Goal: Transaction & Acquisition: Purchase product/service

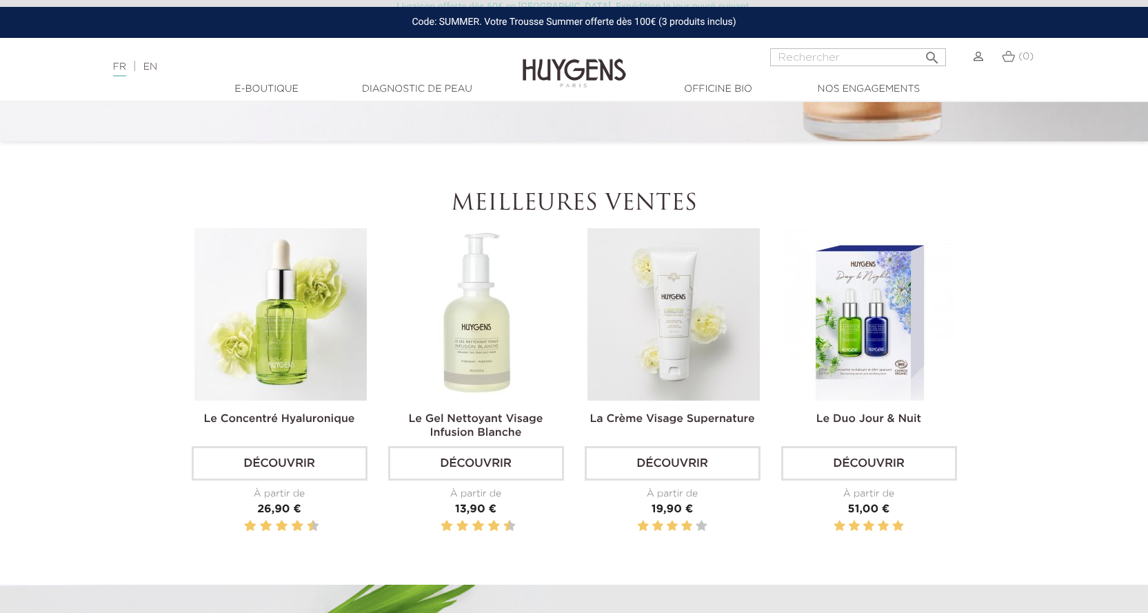
scroll to position [483, 0]
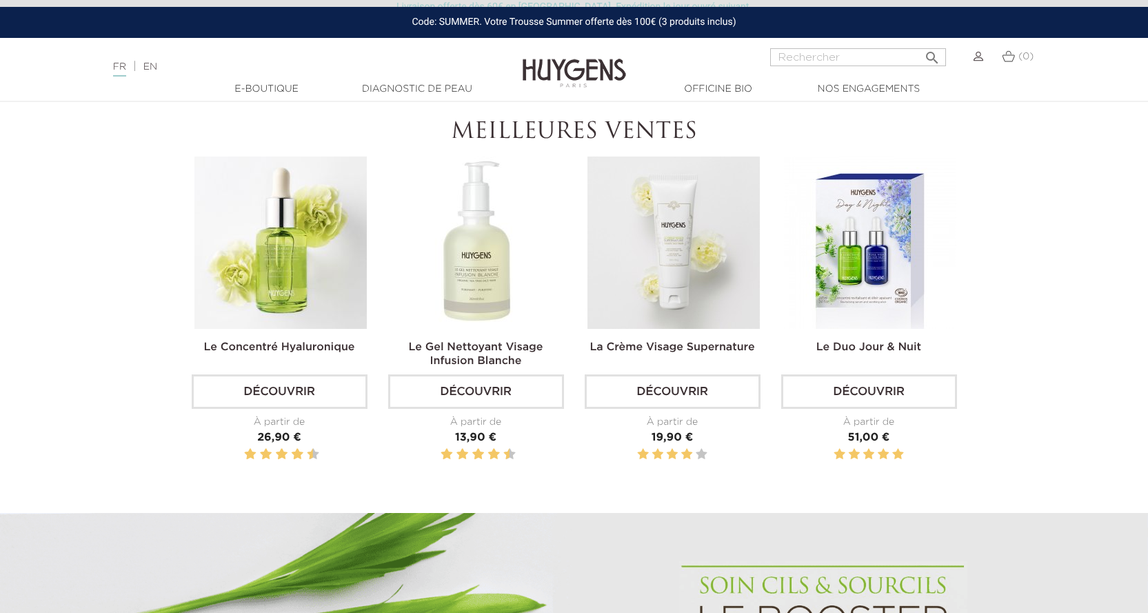
click at [632, 232] on img at bounding box center [673, 243] width 172 height 172
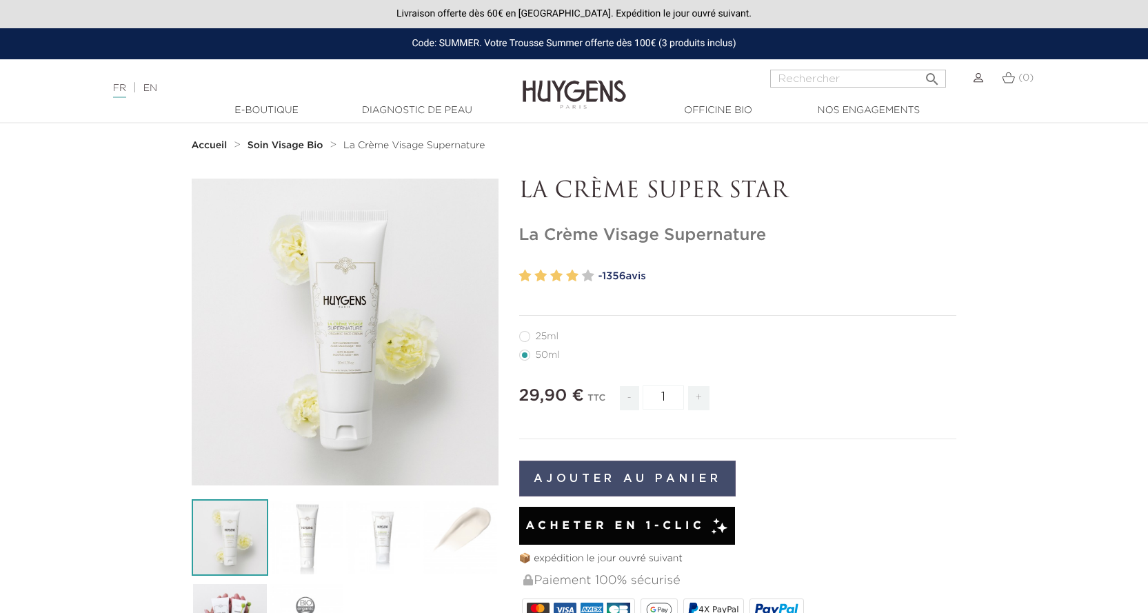
click at [636, 483] on button "Ajouter au panier" at bounding box center [627, 479] width 217 height 36
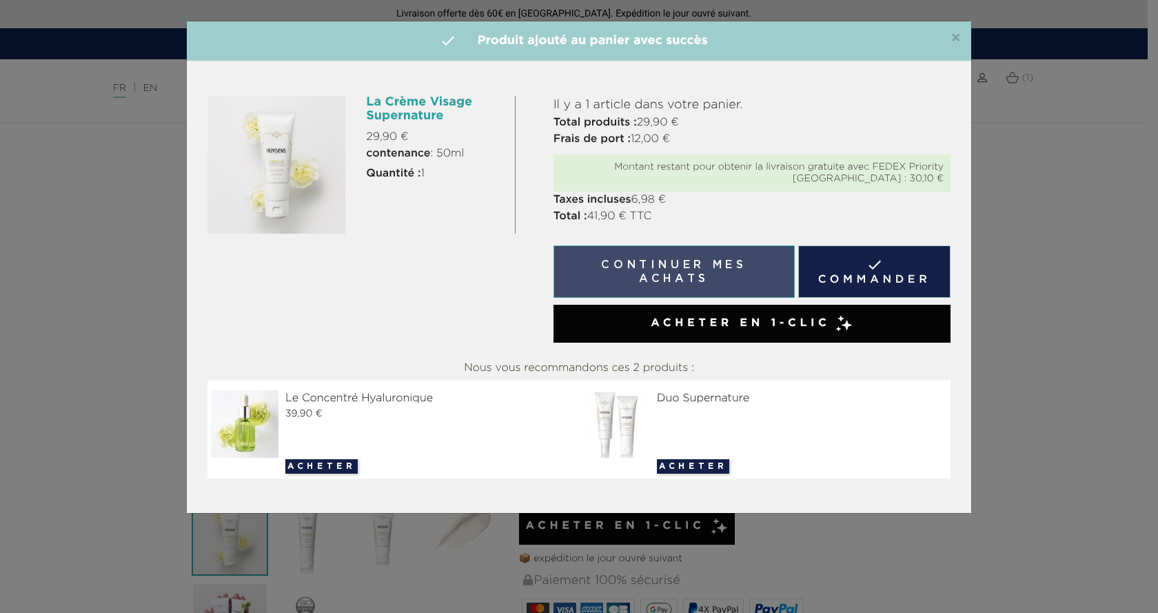
click at [656, 274] on button "Continuer mes achats" at bounding box center [674, 271] width 241 height 52
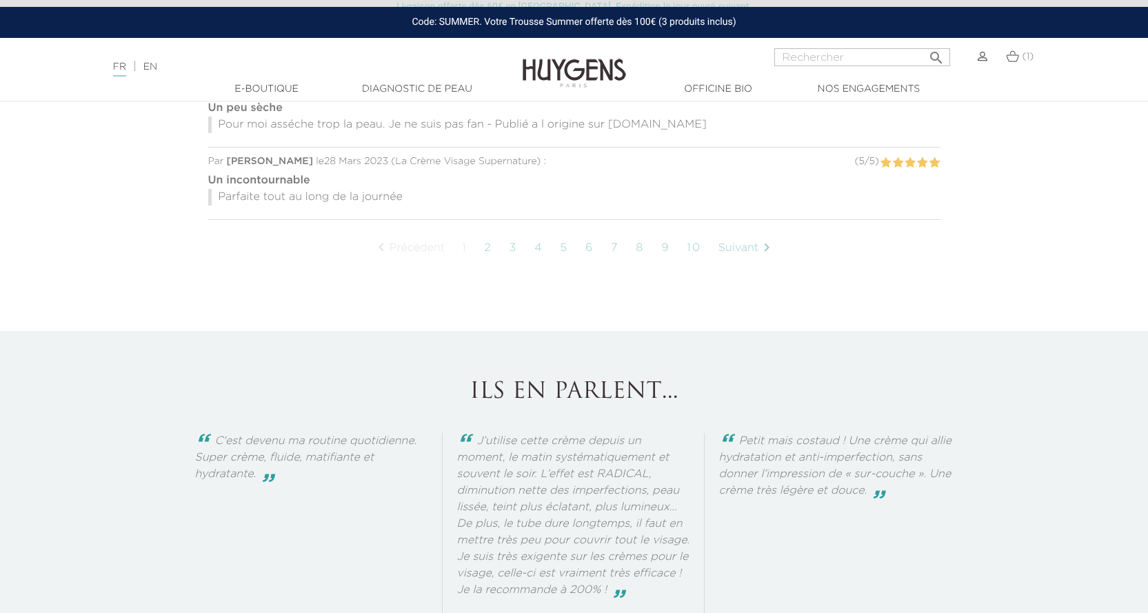
scroll to position [1862, 0]
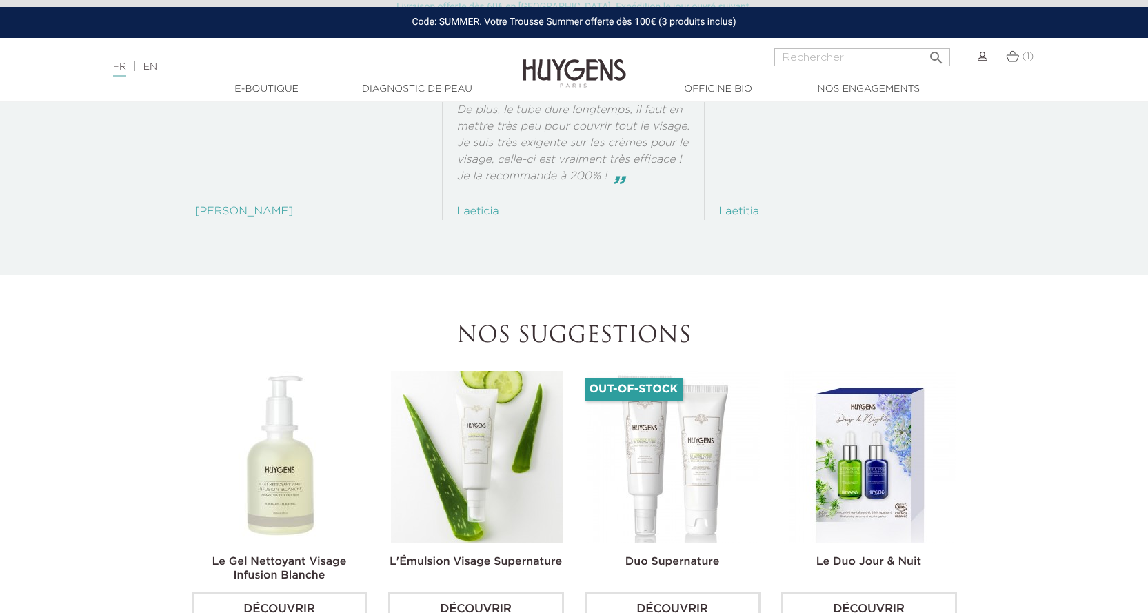
click at [275, 470] on img at bounding box center [280, 457] width 172 height 172
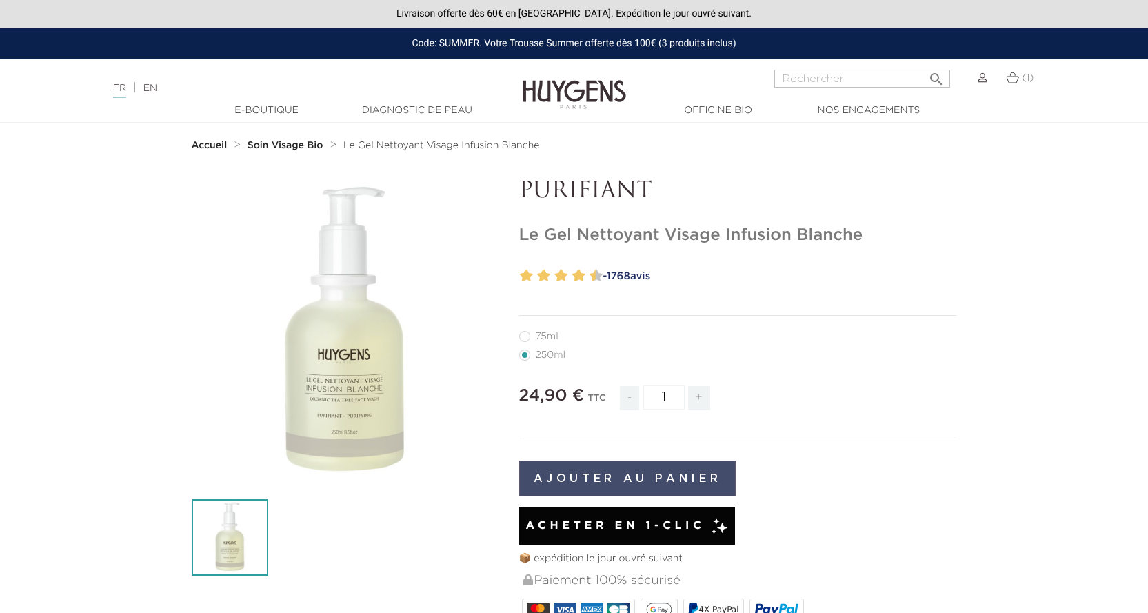
click at [611, 479] on button "Ajouter au panier" at bounding box center [627, 479] width 217 height 36
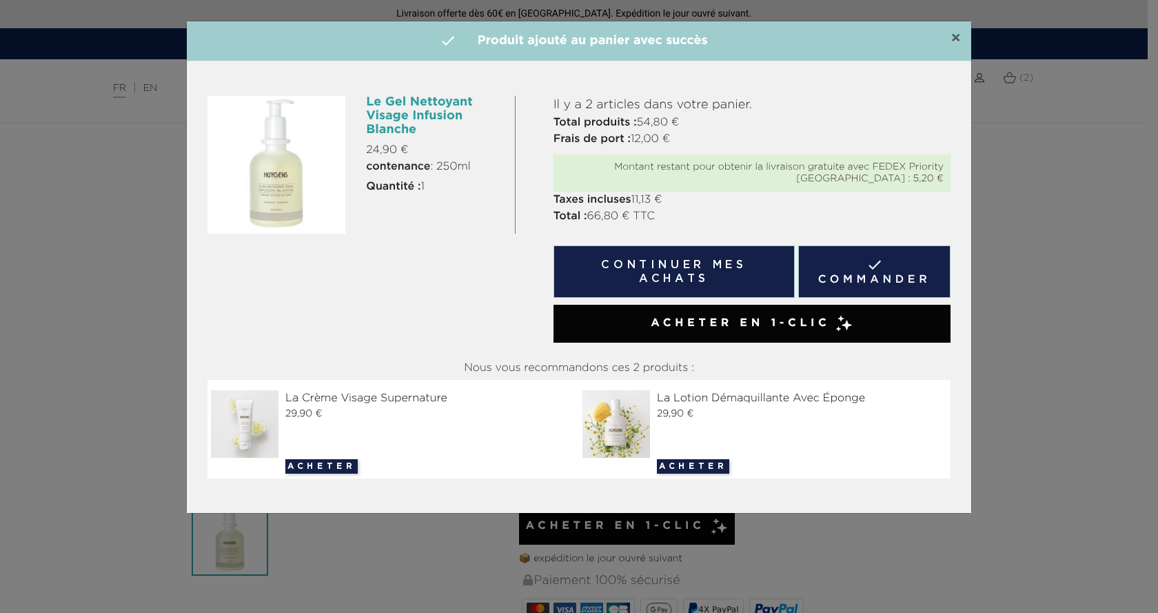
click at [960, 40] on span "×" at bounding box center [956, 38] width 10 height 17
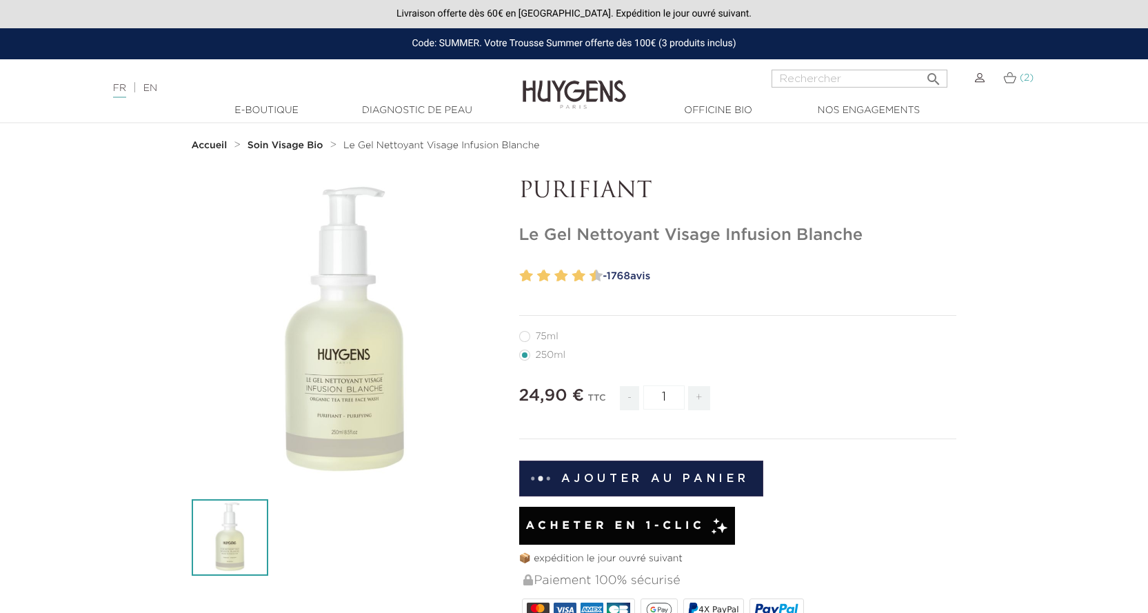
click at [1012, 82] on img at bounding box center [1009, 78] width 13 height 12
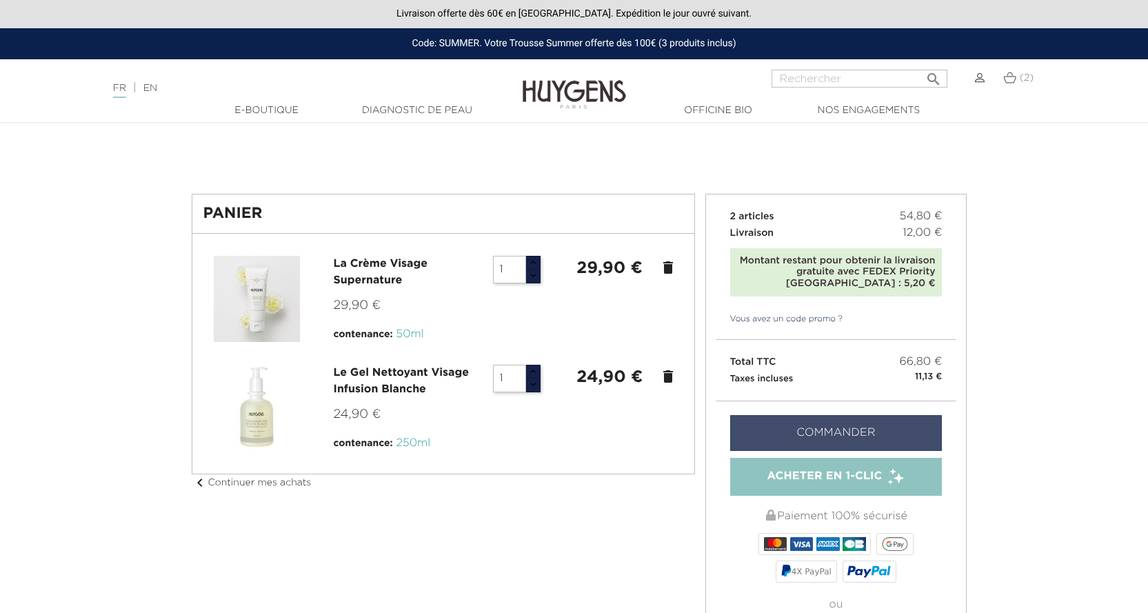
click at [807, 428] on link "Commander" at bounding box center [836, 433] width 212 height 36
